Goal: Find specific page/section: Find specific page/section

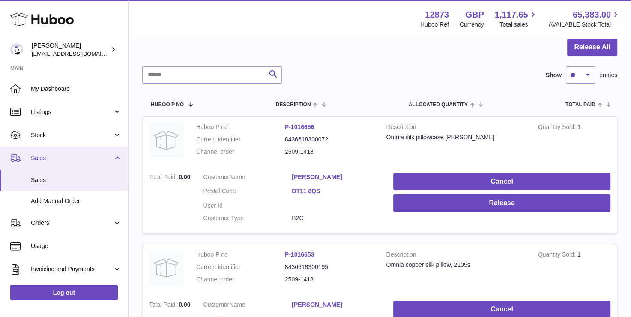
click at [66, 158] on span "Sales" at bounding box center [72, 158] width 82 height 8
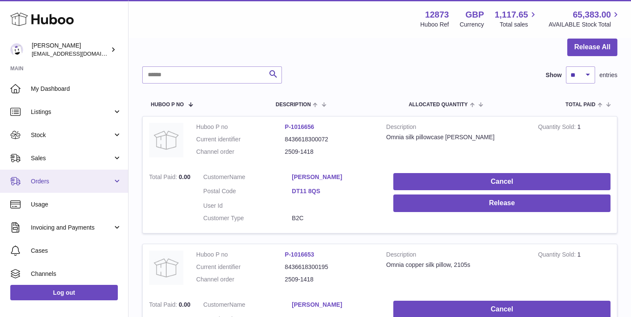
click at [48, 182] on span "Orders" at bounding box center [72, 181] width 82 height 8
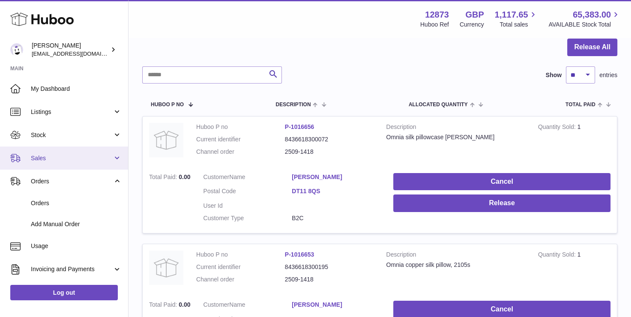
click at [49, 156] on span "Sales" at bounding box center [72, 158] width 82 height 8
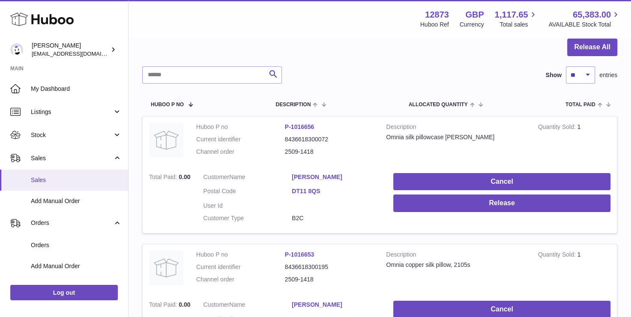
click at [53, 178] on span "Sales" at bounding box center [76, 180] width 91 height 8
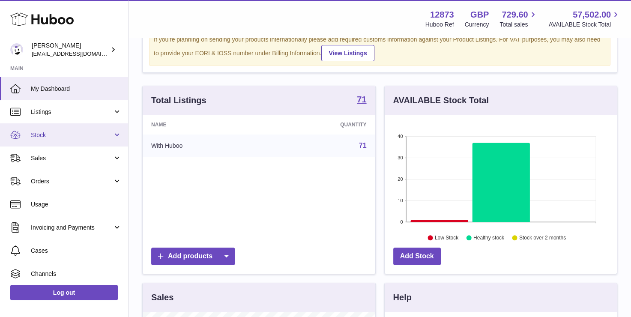
scroll to position [43, 0]
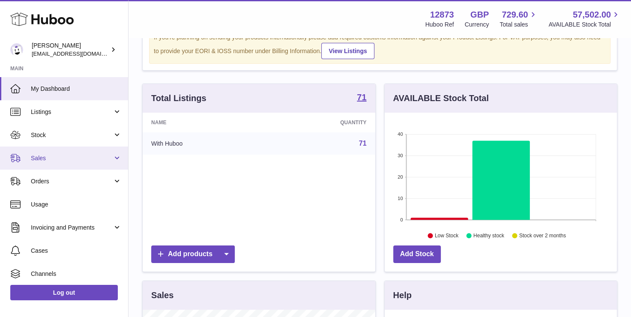
click at [41, 158] on span "Sales" at bounding box center [72, 158] width 82 height 8
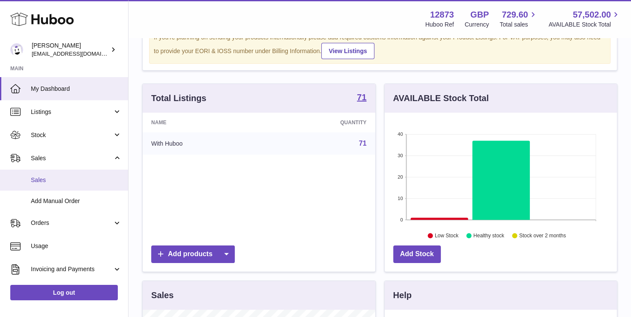
click at [57, 180] on span "Sales" at bounding box center [76, 180] width 91 height 8
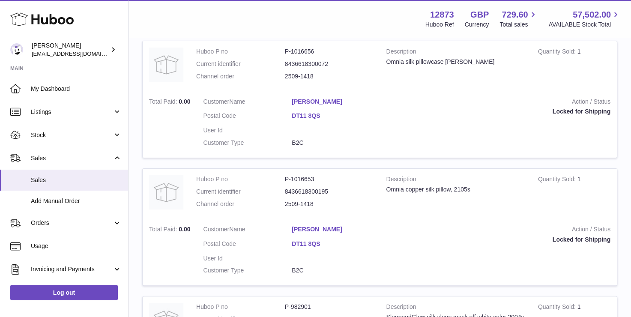
scroll to position [86, 0]
